Goal: Task Accomplishment & Management: Use online tool/utility

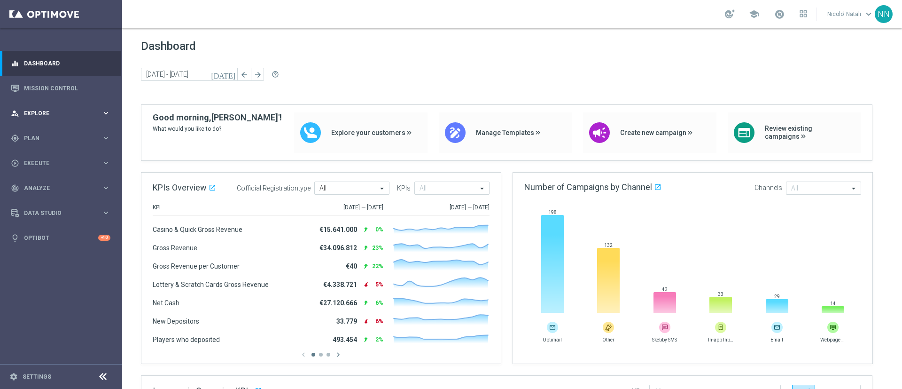
click at [50, 114] on span "Explore" at bounding box center [63, 113] width 78 height 6
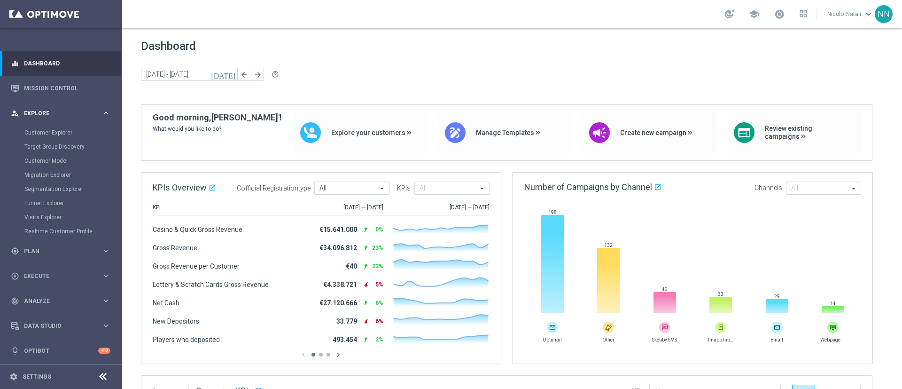
click at [49, 114] on span "Explore" at bounding box center [63, 113] width 78 height 6
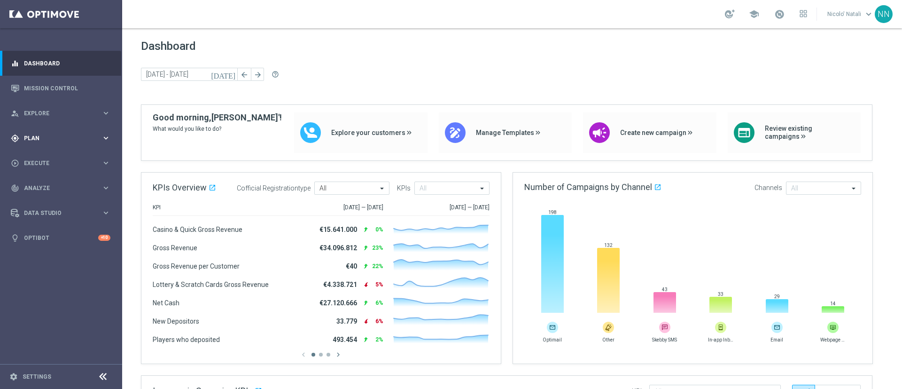
click at [37, 135] on span "Plan" at bounding box center [63, 138] width 78 height 6
click at [37, 94] on link "Mission Control" at bounding box center [67, 88] width 86 height 25
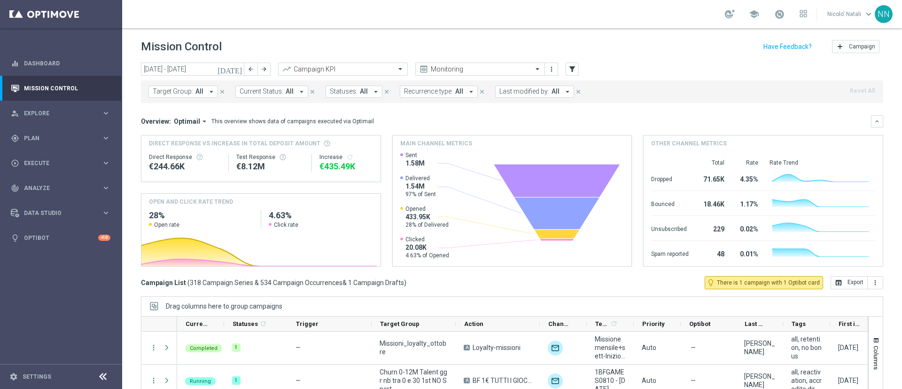
click at [239, 69] on icon "[DATE]" at bounding box center [230, 69] width 25 height 8
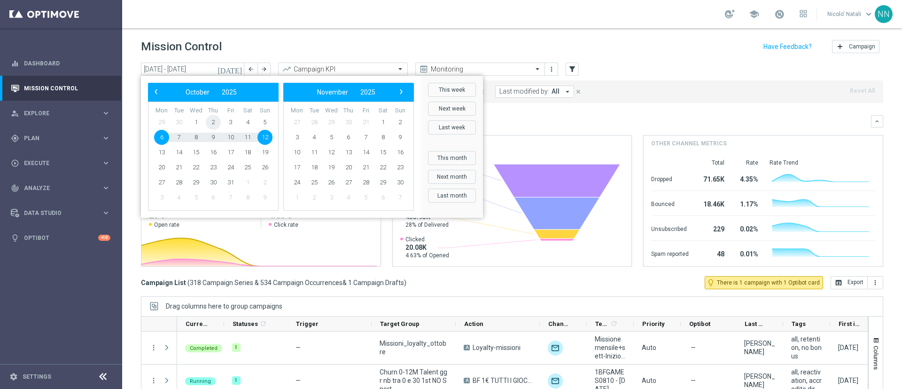
click at [213, 121] on span "2" at bounding box center [213, 122] width 15 height 15
type input "[DATE] - [DATE]"
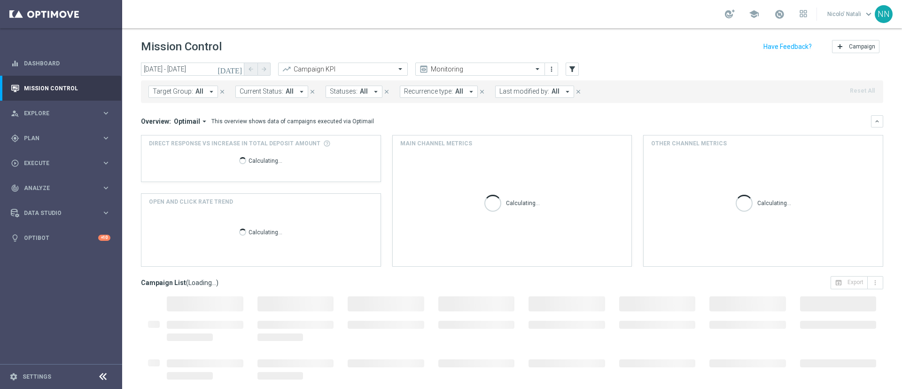
click at [500, 90] on span "Last modified by:" at bounding box center [525, 91] width 50 height 8
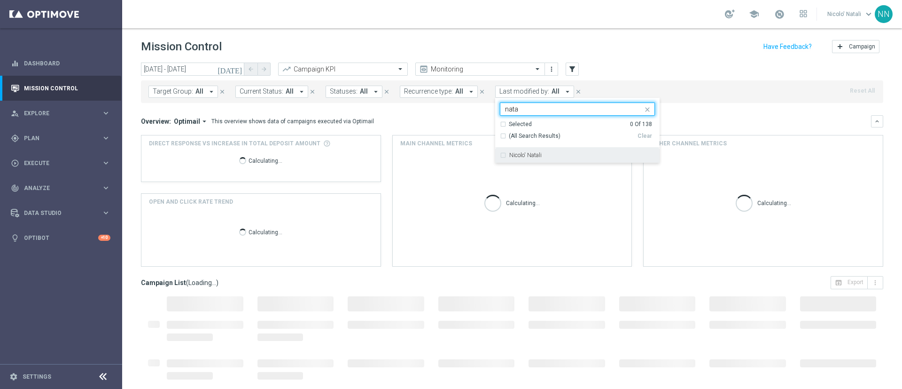
click at [516, 150] on div "Nicolo' Natali" at bounding box center [577, 155] width 155 height 15
type input "nata"
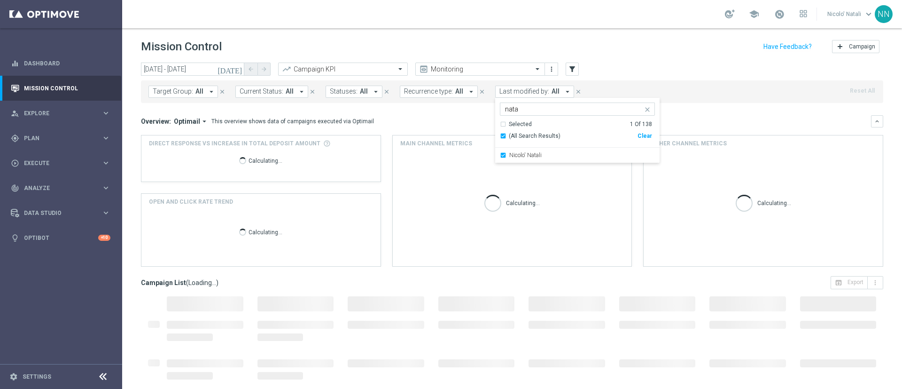
click at [665, 50] on div "Mission Control add Campaign" at bounding box center [512, 47] width 742 height 18
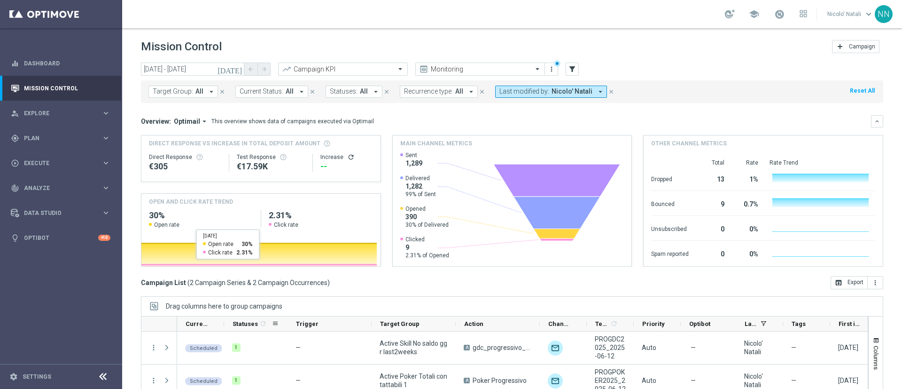
scroll to position [81, 0]
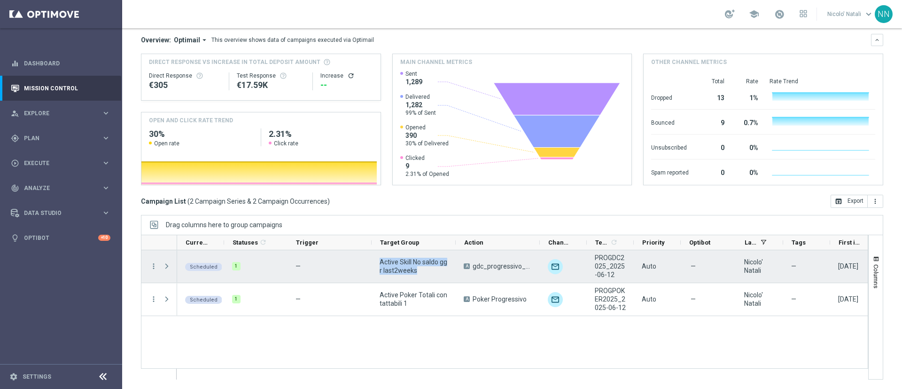
drag, startPoint x: 380, startPoint y: 258, endPoint x: 422, endPoint y: 277, distance: 45.9
click at [422, 277] on div "Active Skill No saldo ggr last2weeks" at bounding box center [414, 266] width 84 height 32
click at [480, 266] on span "gdc_progressivo_ricarica50%_fino50€" at bounding box center [502, 266] width 59 height 8
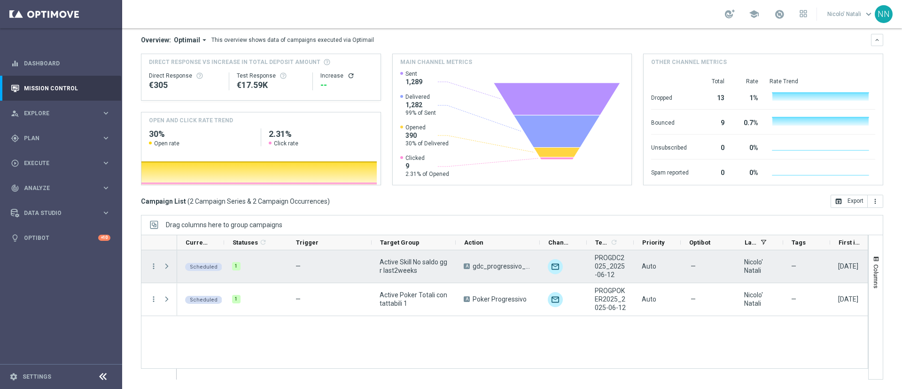
click at [480, 266] on span "gdc_progressivo_ricarica50%_fino50€" at bounding box center [502, 266] width 59 height 8
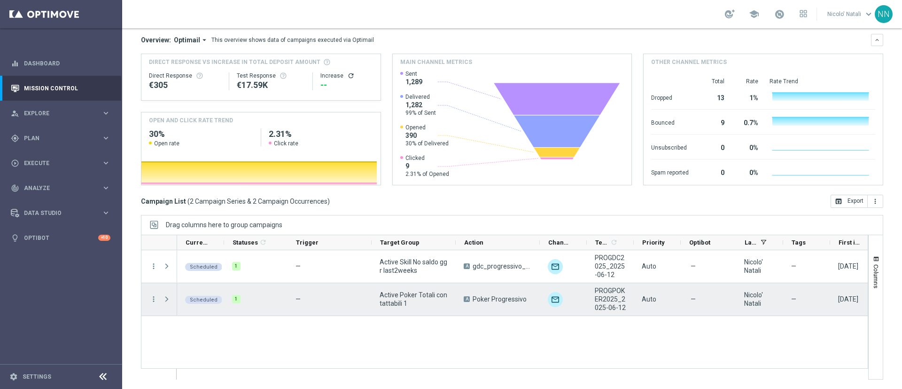
click at [489, 295] on span "Poker Progressivo" at bounding box center [500, 299] width 54 height 8
click at [398, 300] on span "Active Poker Totali contattabili 1" at bounding box center [414, 298] width 68 height 17
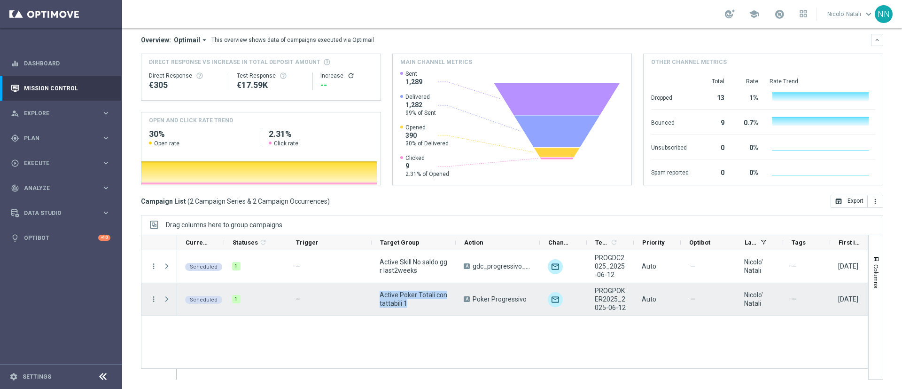
click at [398, 300] on span "Active Poker Totali contattabili 1" at bounding box center [414, 298] width 68 height 17
